Goal: Task Accomplishment & Management: Use online tool/utility

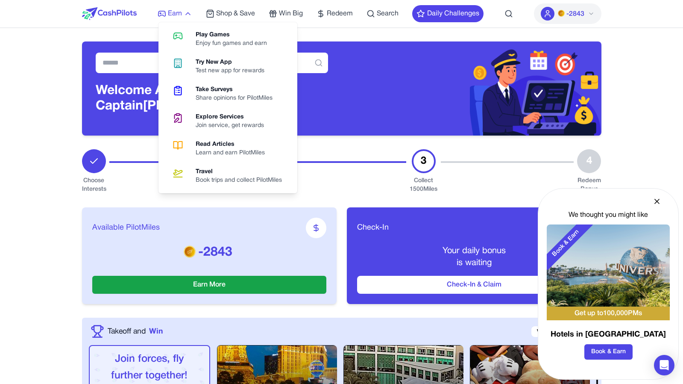
click at [169, 17] on span "Earn" at bounding box center [175, 14] width 14 height 10
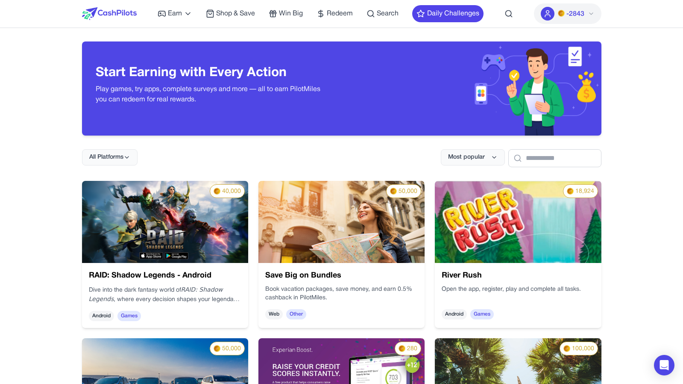
scroll to position [1640, 0]
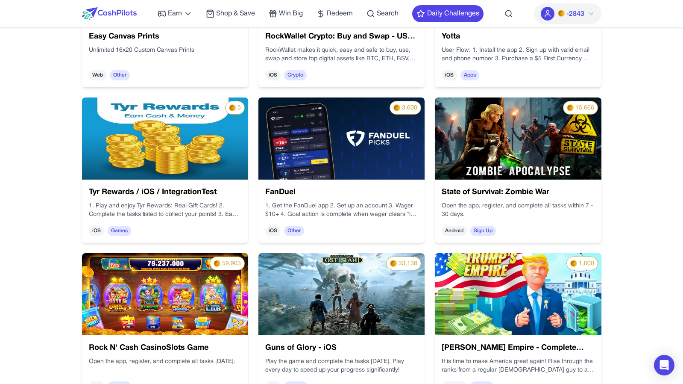
click at [67, 241] on div "Earn Play Games Enjoy fun games and earn Try New App Test new app for rewards T…" at bounding box center [341, 386] width 683 height 4053
click at [190, 152] on img at bounding box center [165, 138] width 166 height 82
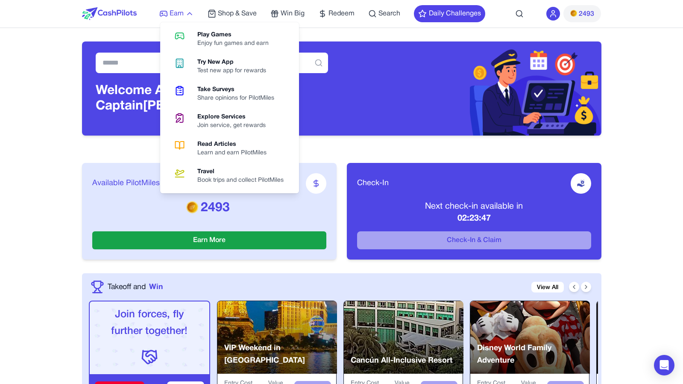
click at [172, 9] on span "Earn" at bounding box center [177, 14] width 14 height 10
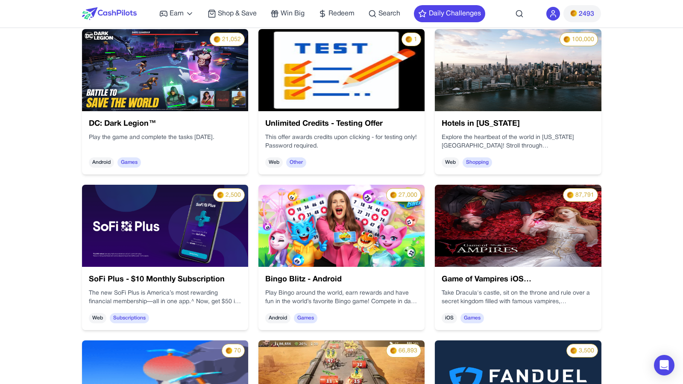
scroll to position [3138, 0]
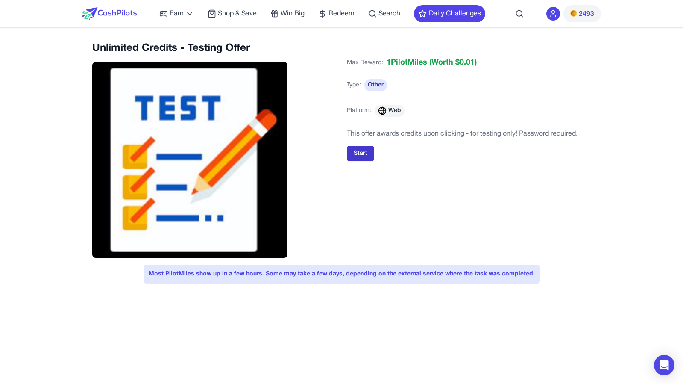
click at [369, 152] on button "Start" at bounding box center [360, 153] width 27 height 15
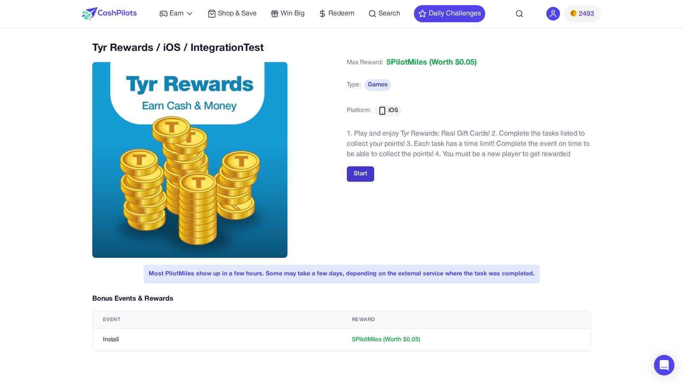
click at [366, 174] on button "Start" at bounding box center [360, 173] width 27 height 15
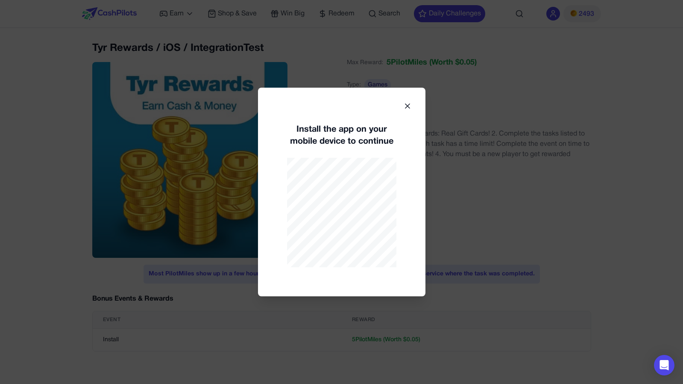
click at [409, 234] on div "Install the app on your mobile device to continue" at bounding box center [341, 192] width 167 height 208
